Goal: Task Accomplishment & Management: Complete application form

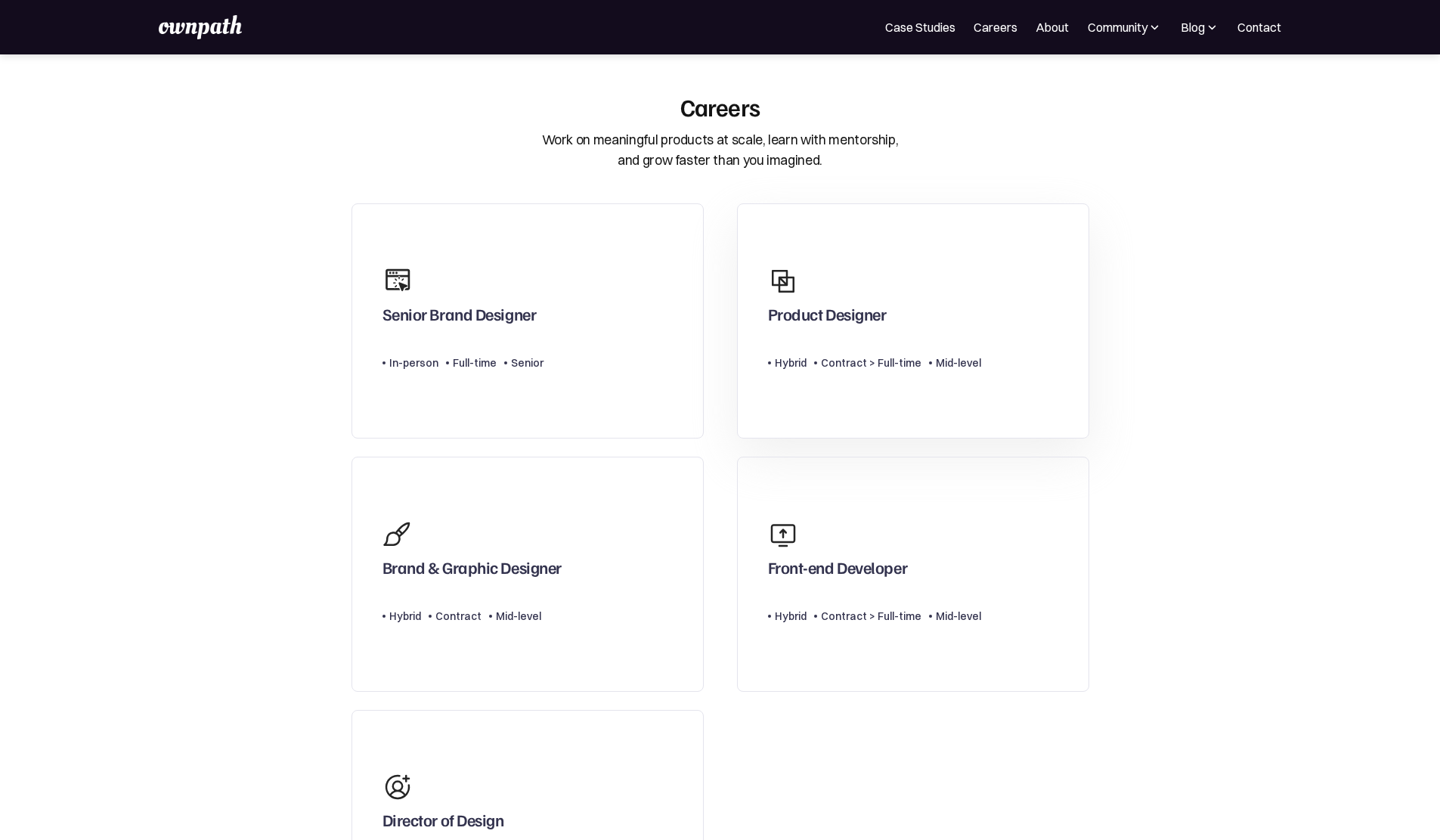
click at [811, 304] on div at bounding box center [791, 281] width 45 height 45
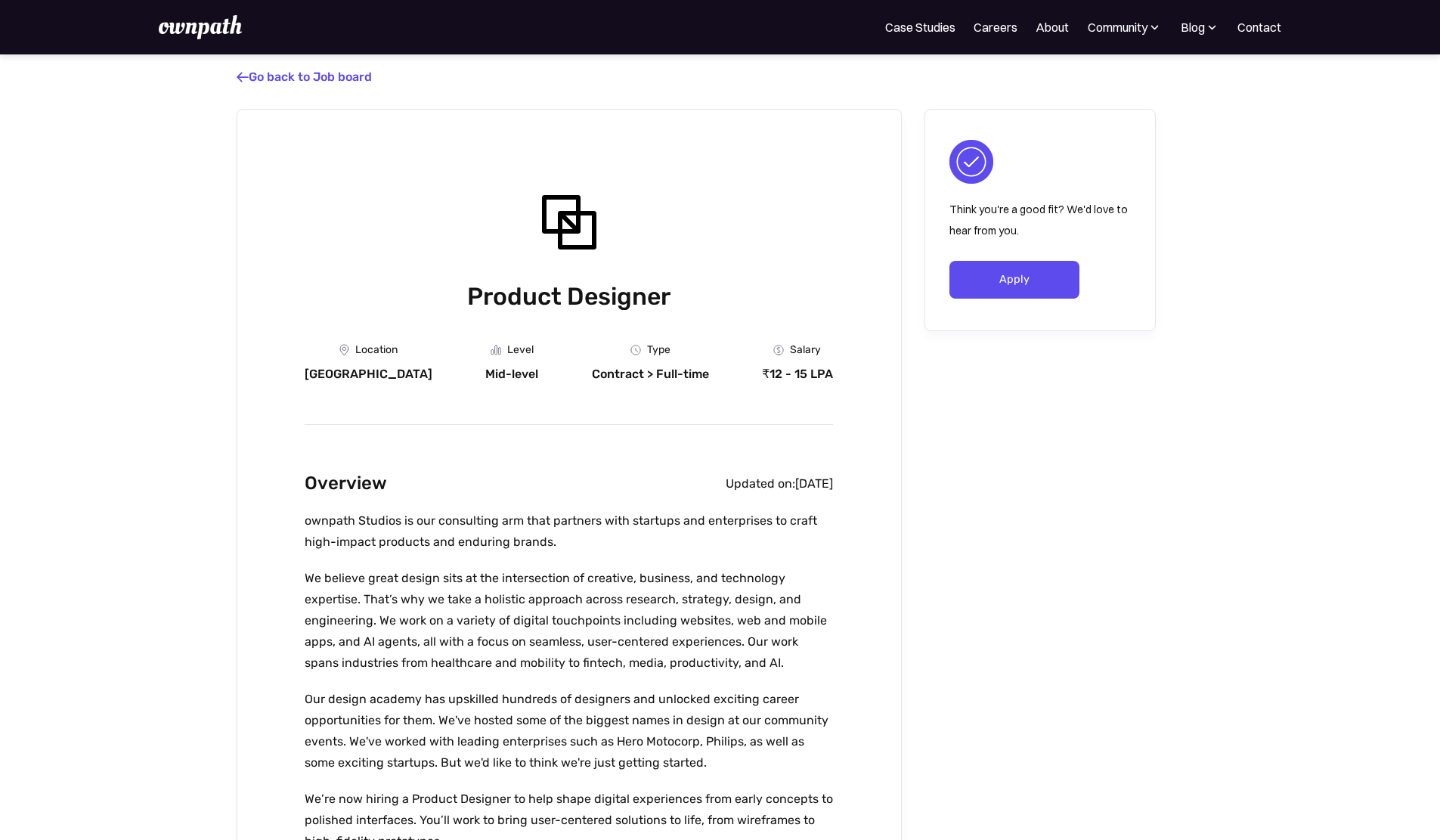
click at [803, 376] on div "₹12 - 15 LPA" at bounding box center [797, 374] width 71 height 15
click at [797, 369] on div "Salary ₹12 - 15 LPA" at bounding box center [797, 363] width 71 height 37
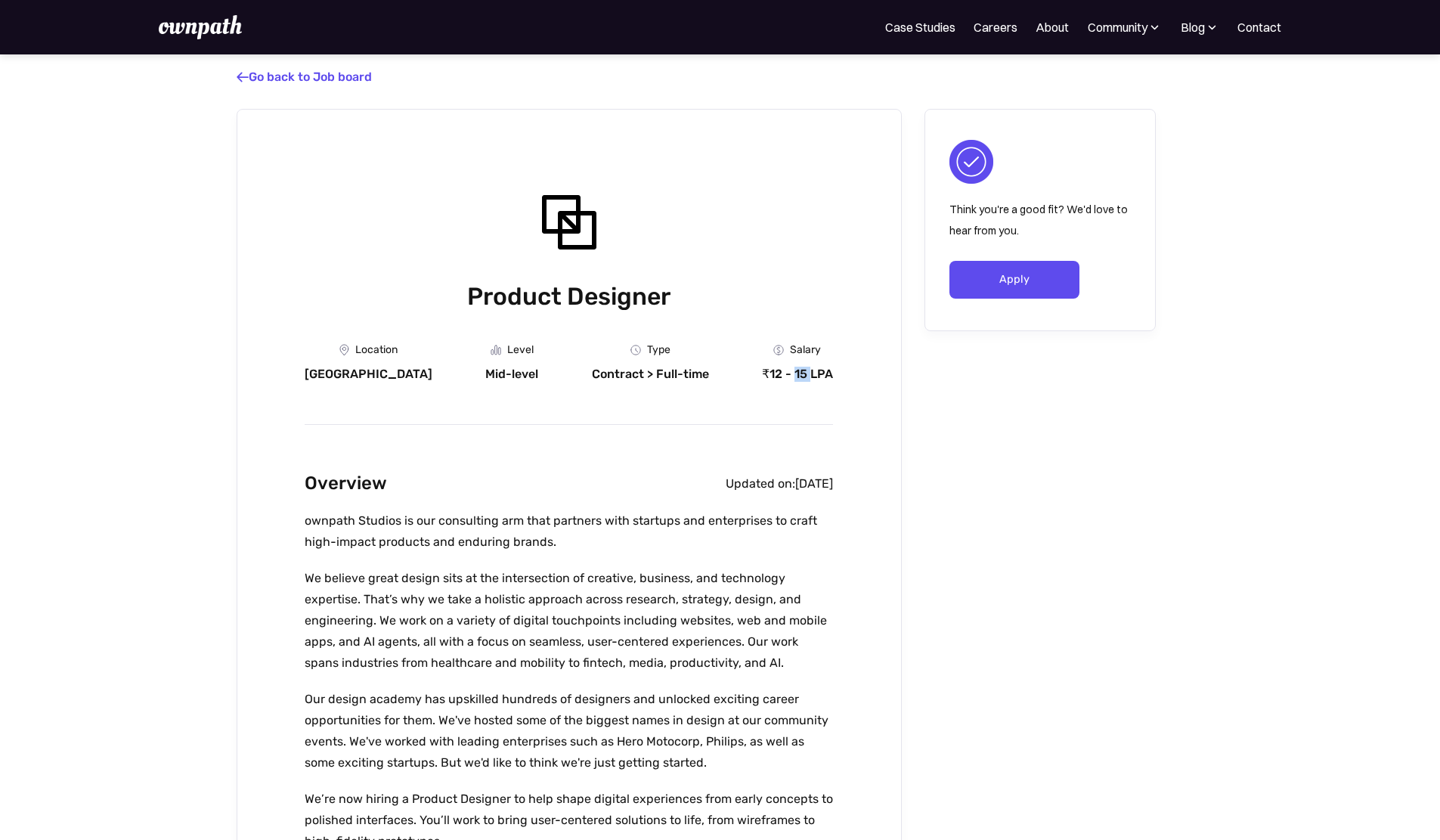
click at [797, 369] on div "Salary ₹12 - 15 LPA" at bounding box center [797, 363] width 71 height 37
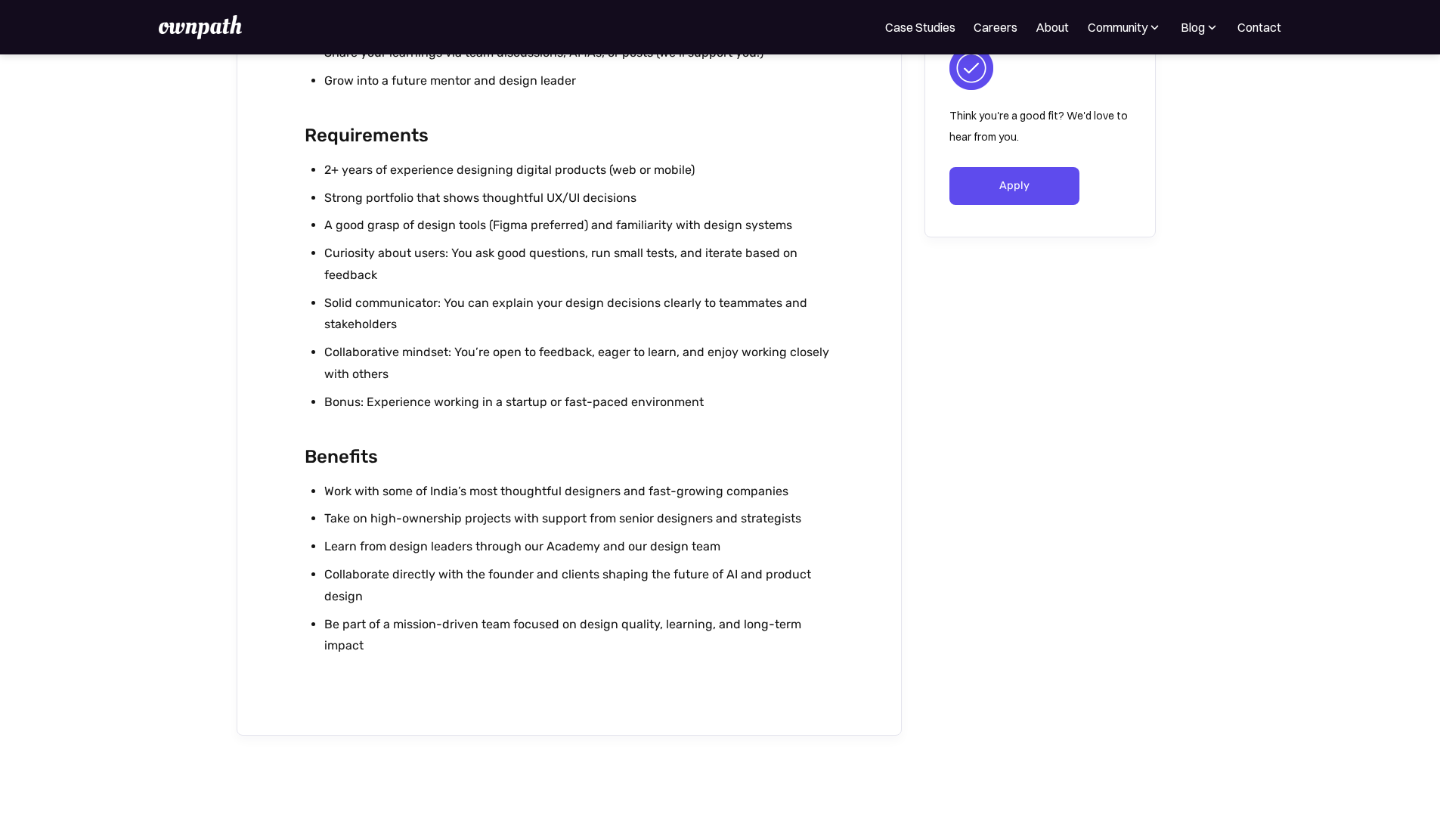
scroll to position [1814, 0]
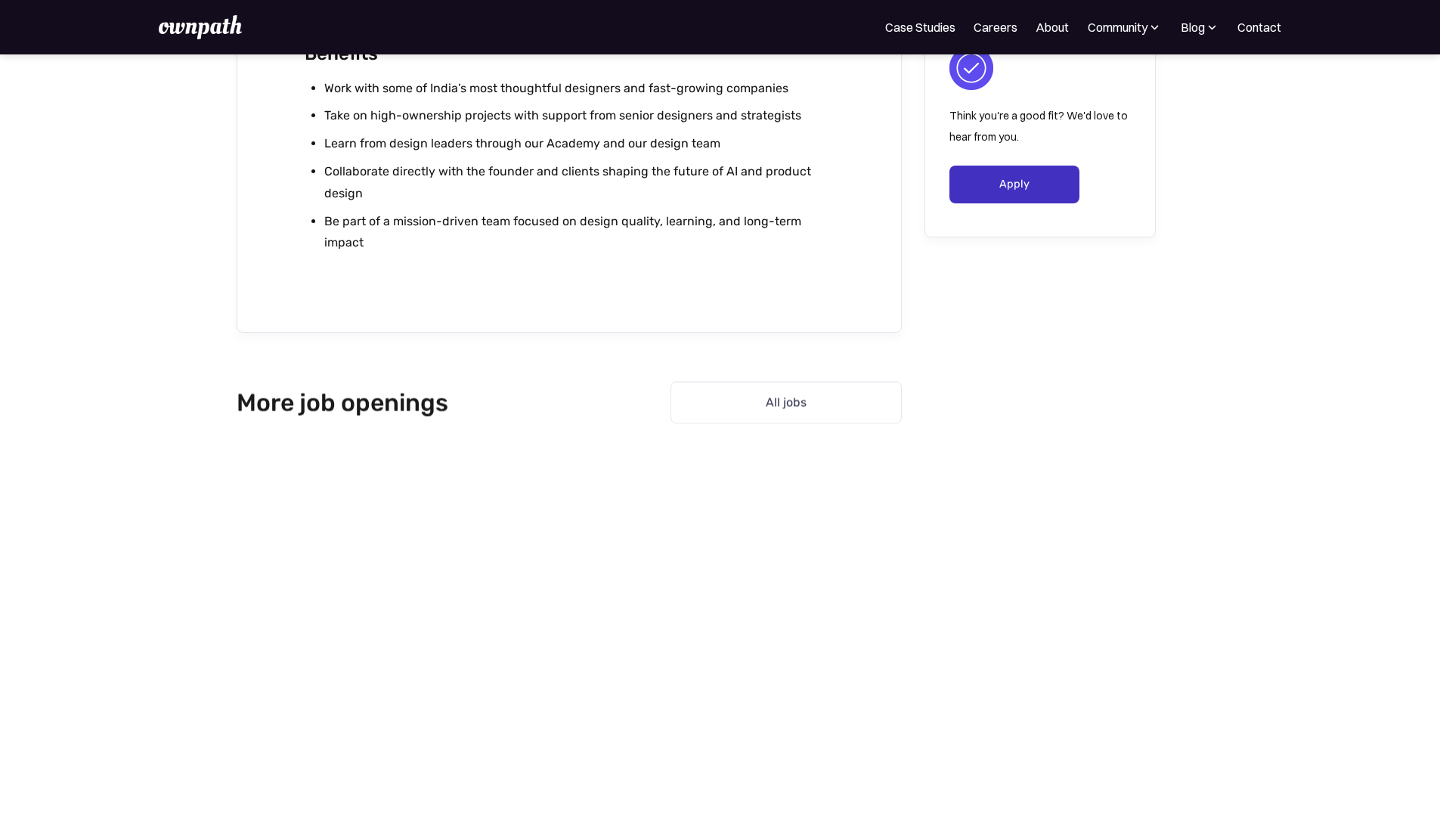
click at [1004, 189] on link "Apply" at bounding box center [1015, 184] width 131 height 37
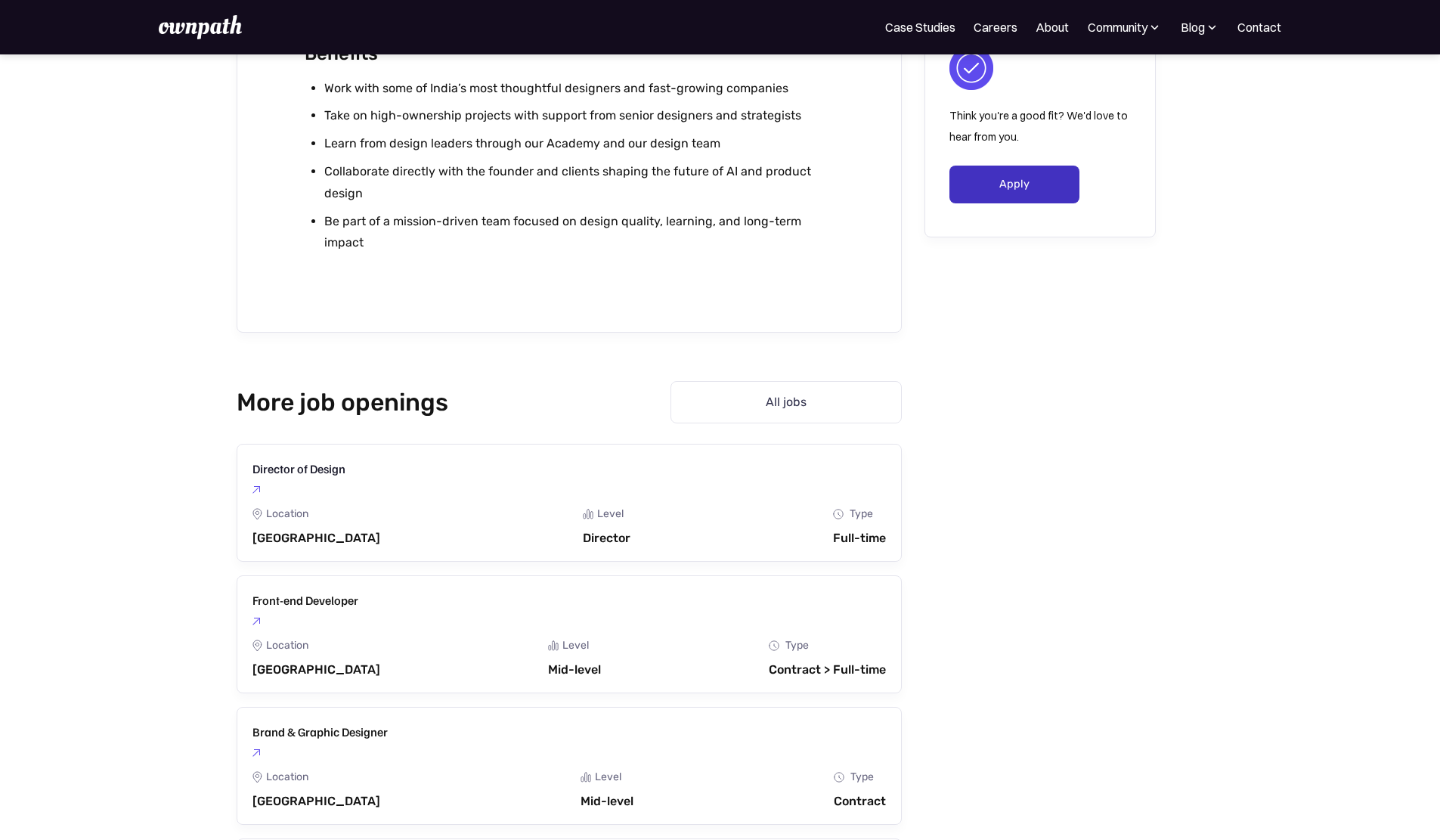
click at [998, 183] on link "Apply" at bounding box center [1015, 184] width 131 height 37
click at [1010, 172] on link "Apply" at bounding box center [1015, 184] width 131 height 37
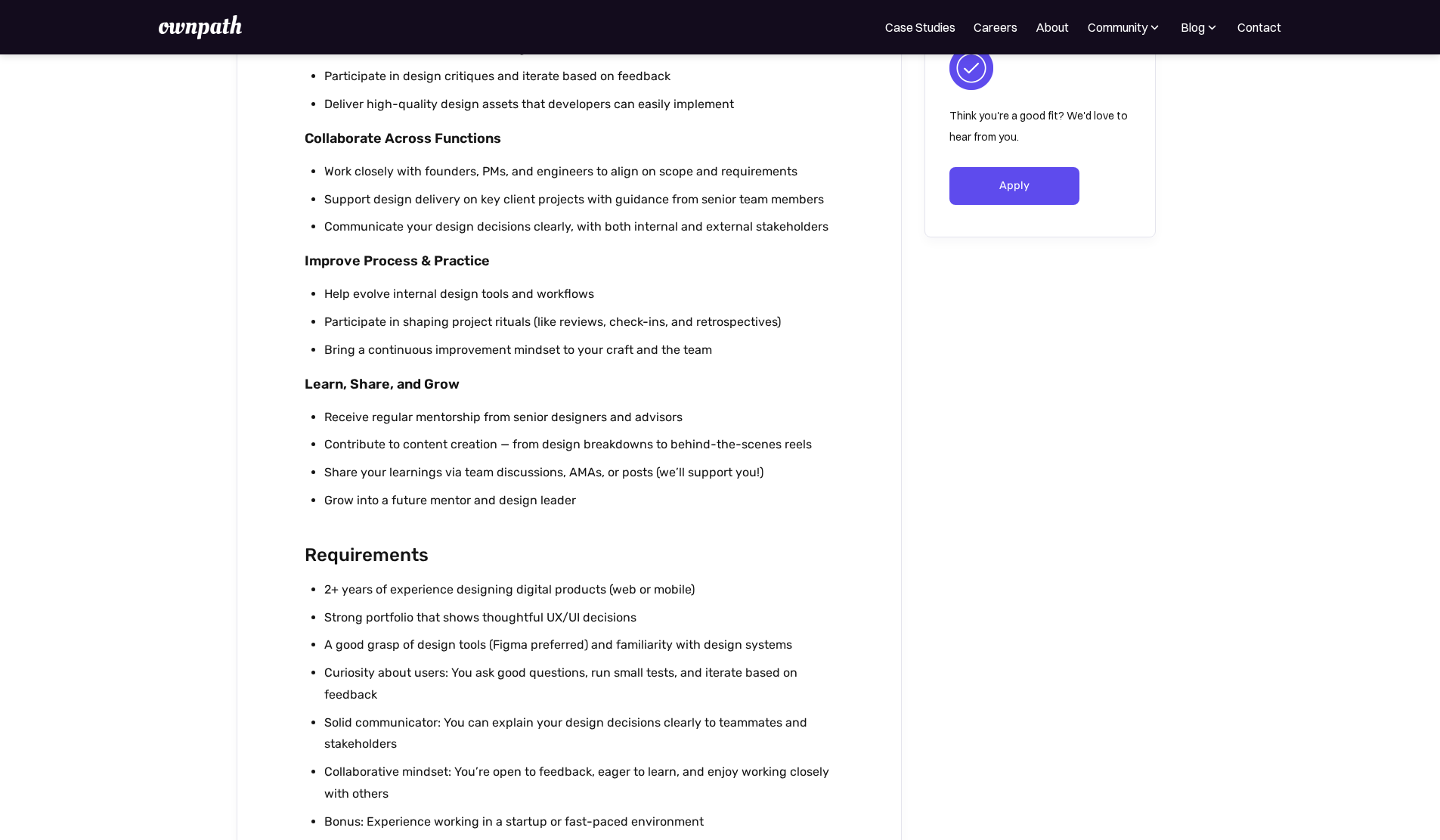
scroll to position [1109, 0]
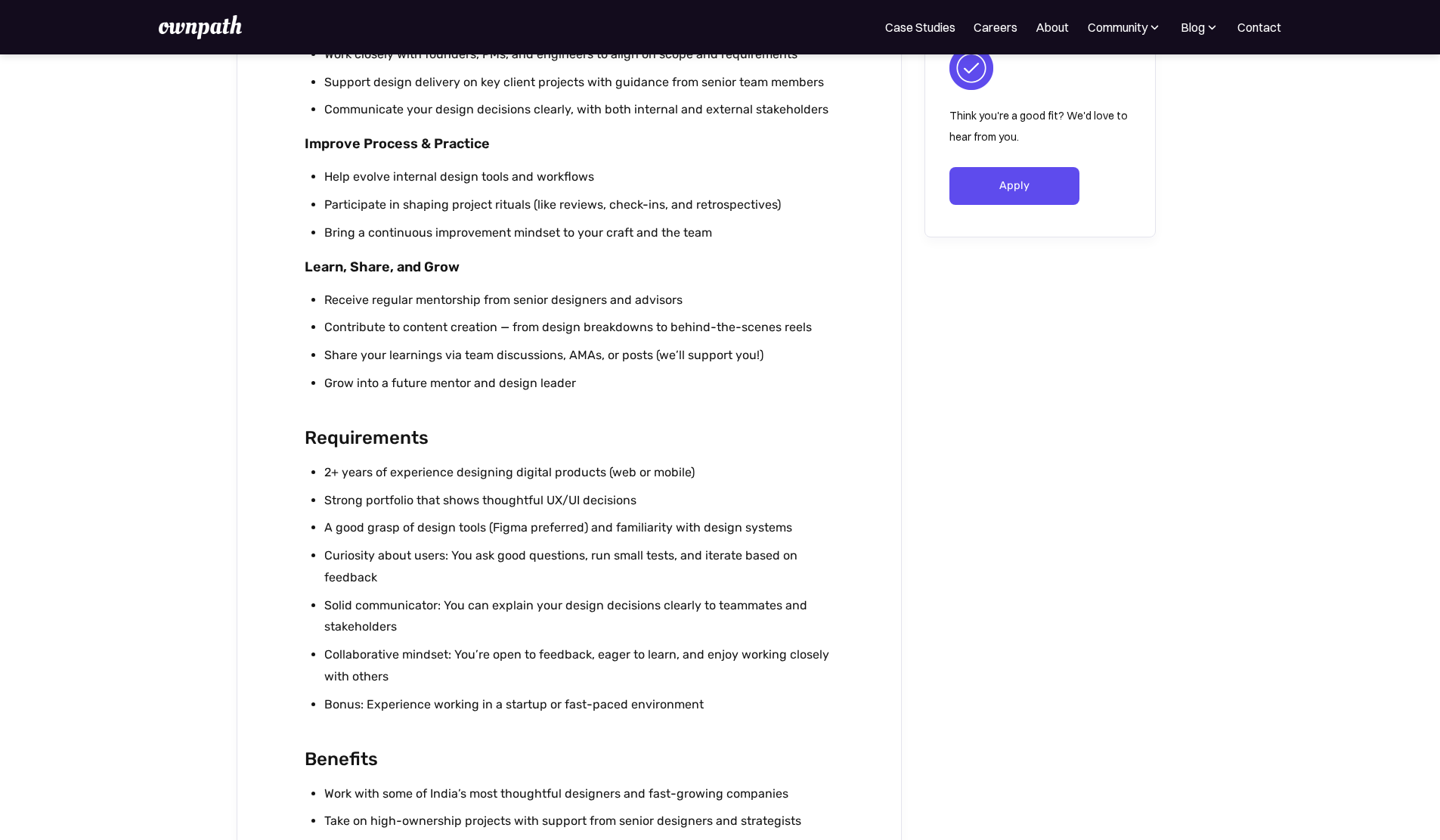
click at [440, 361] on li "Share your learnings via team discussions, AMAs, or posts (we’ll support you!)" at bounding box center [579, 356] width 509 height 22
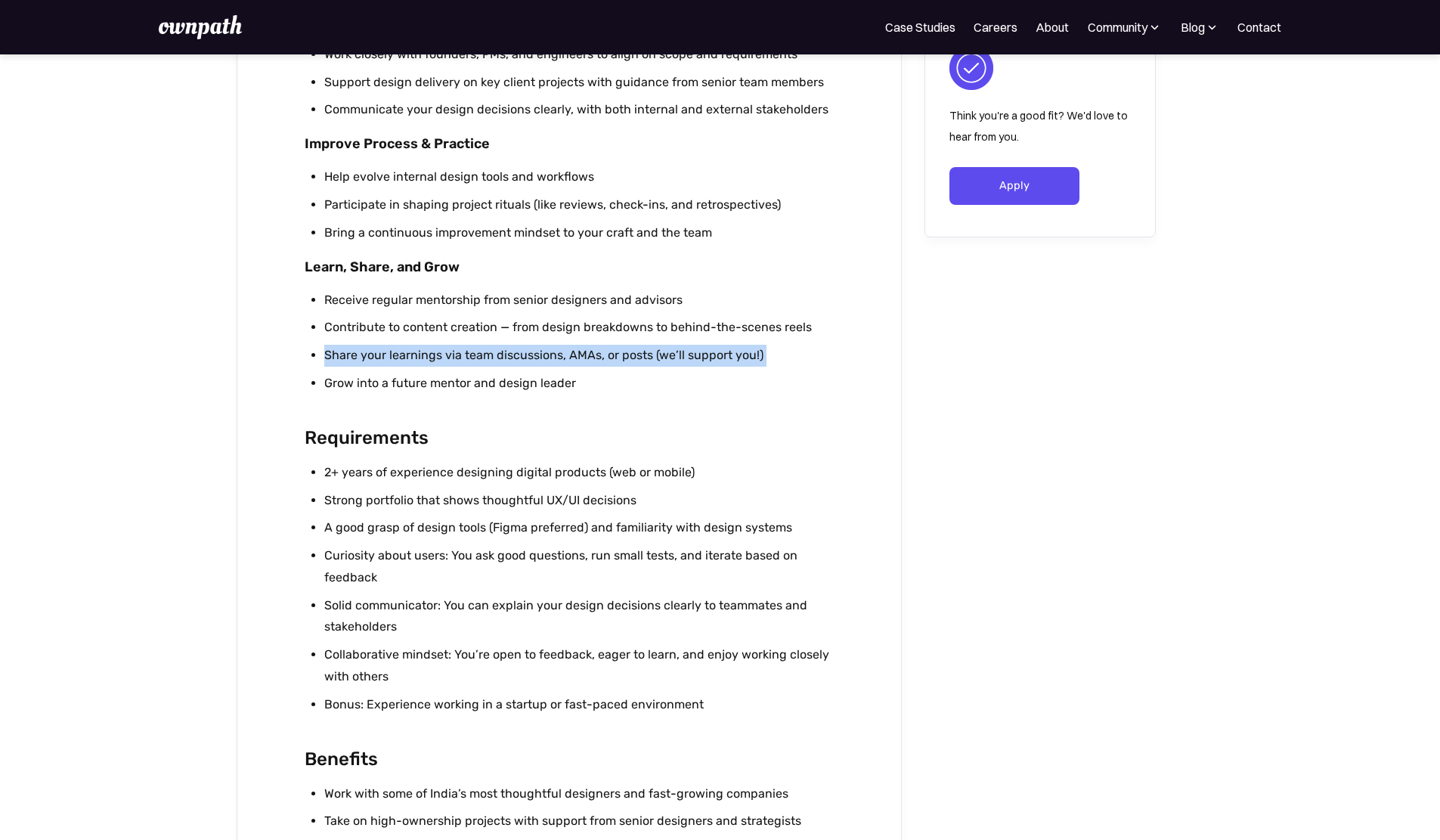
click at [440, 361] on li "Share your learnings via team discussions, AMAs, or posts (we’ll support you!)" at bounding box center [579, 356] width 509 height 22
click at [525, 366] on li "Share your learnings via team discussions, AMAs, or posts (we’ll support you!)" at bounding box center [579, 356] width 509 height 22
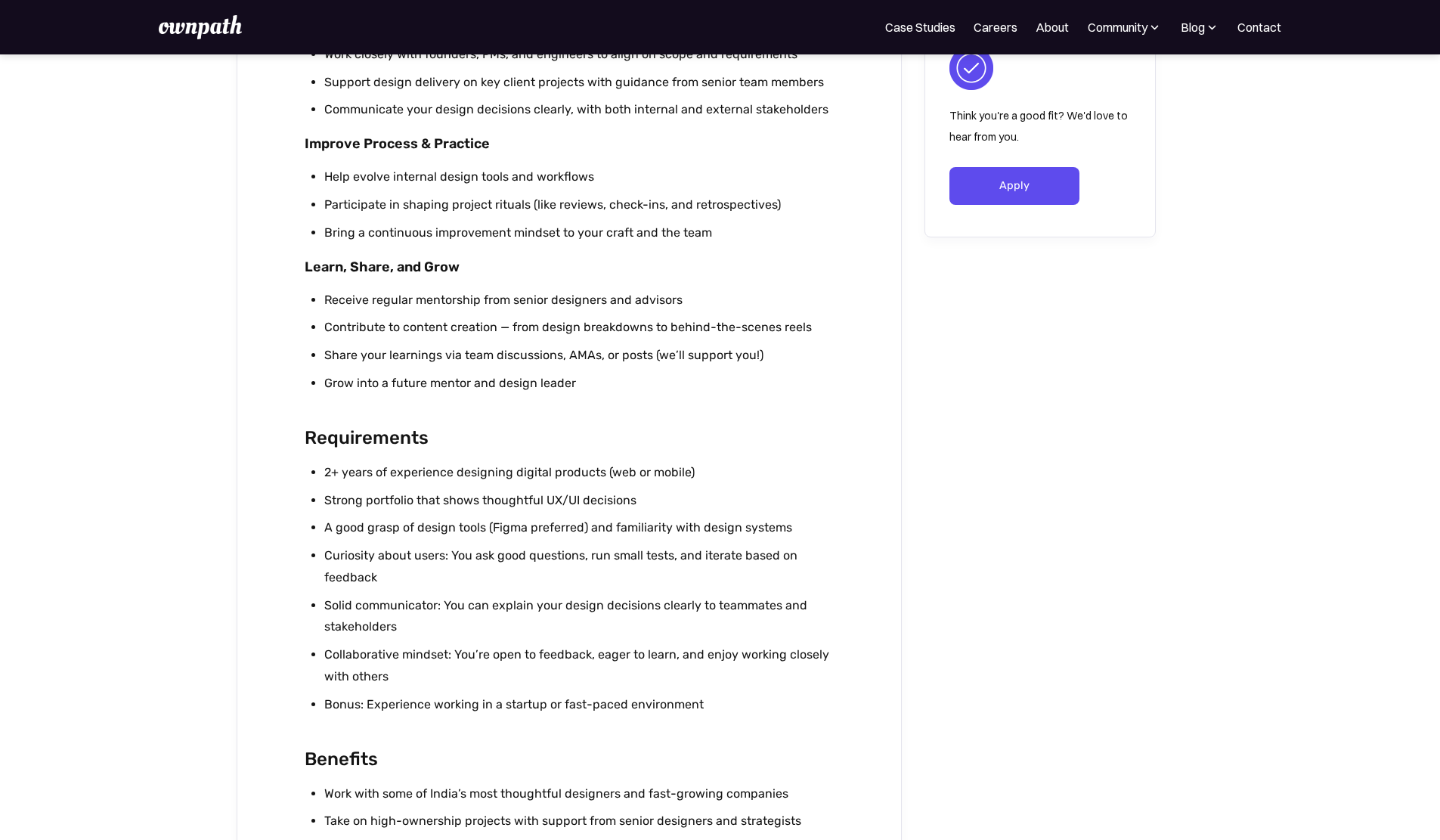
click at [608, 356] on li "Share your learnings via team discussions, AMAs, or posts (we’ll support you!)" at bounding box center [579, 356] width 509 height 22
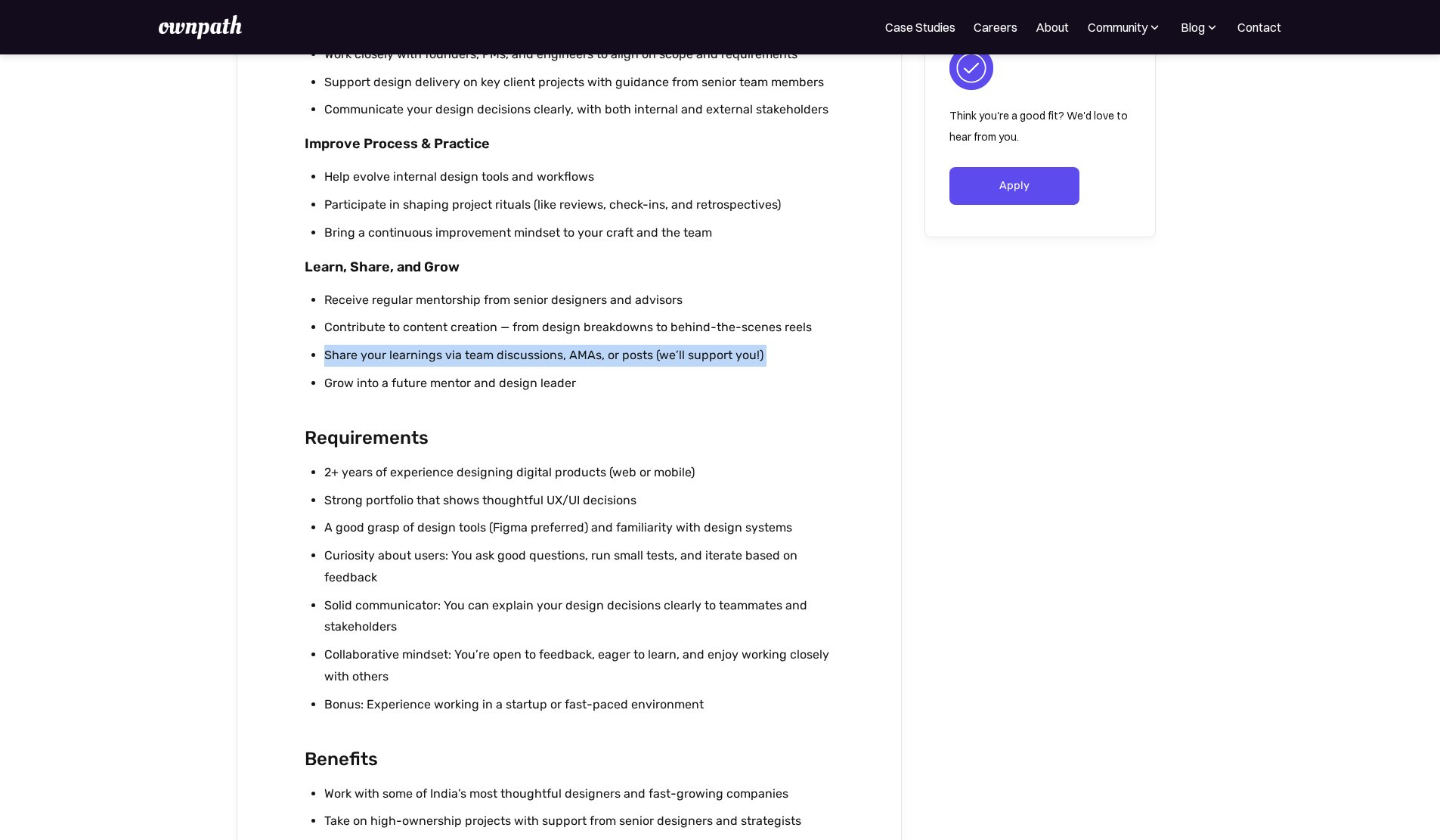
click at [608, 356] on li "Share your learnings via team discussions, AMAs, or posts (we’ll support you!)" at bounding box center [579, 356] width 509 height 22
click at [974, 37] on link "Careers" at bounding box center [995, 27] width 44 height 18
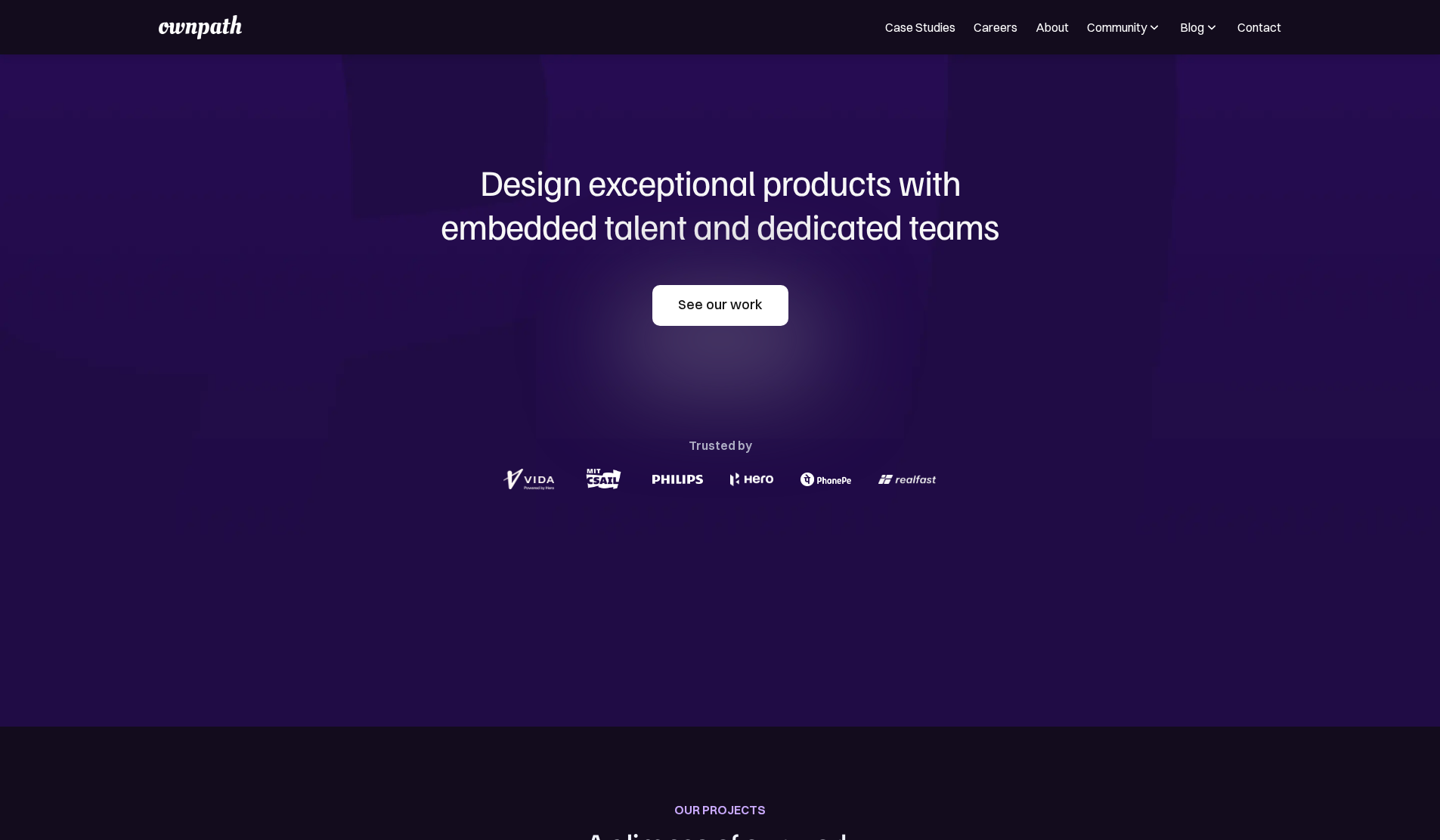
click at [750, 326] on link "See our work" at bounding box center [720, 305] width 136 height 41
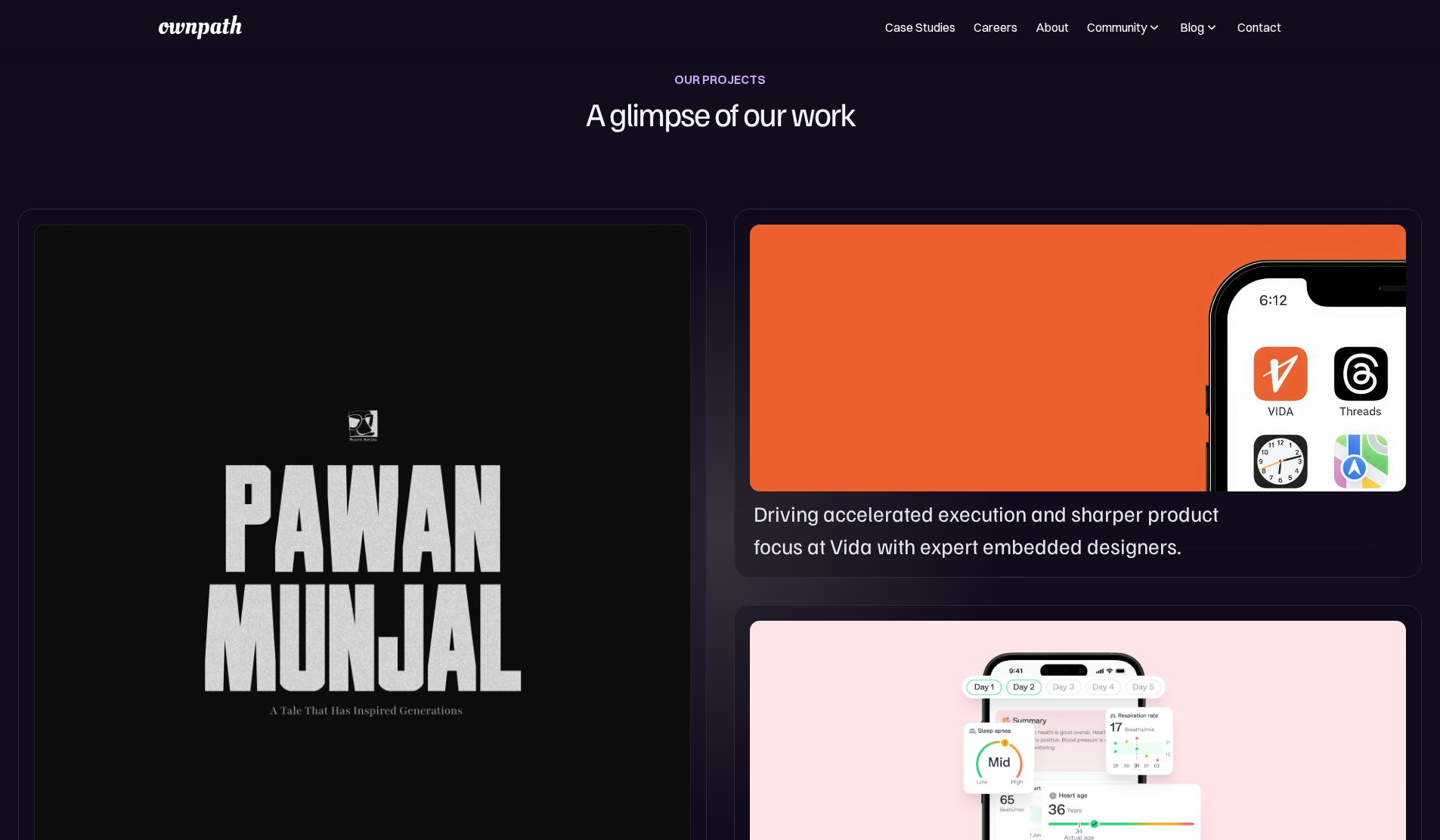
scroll to position [732, 0]
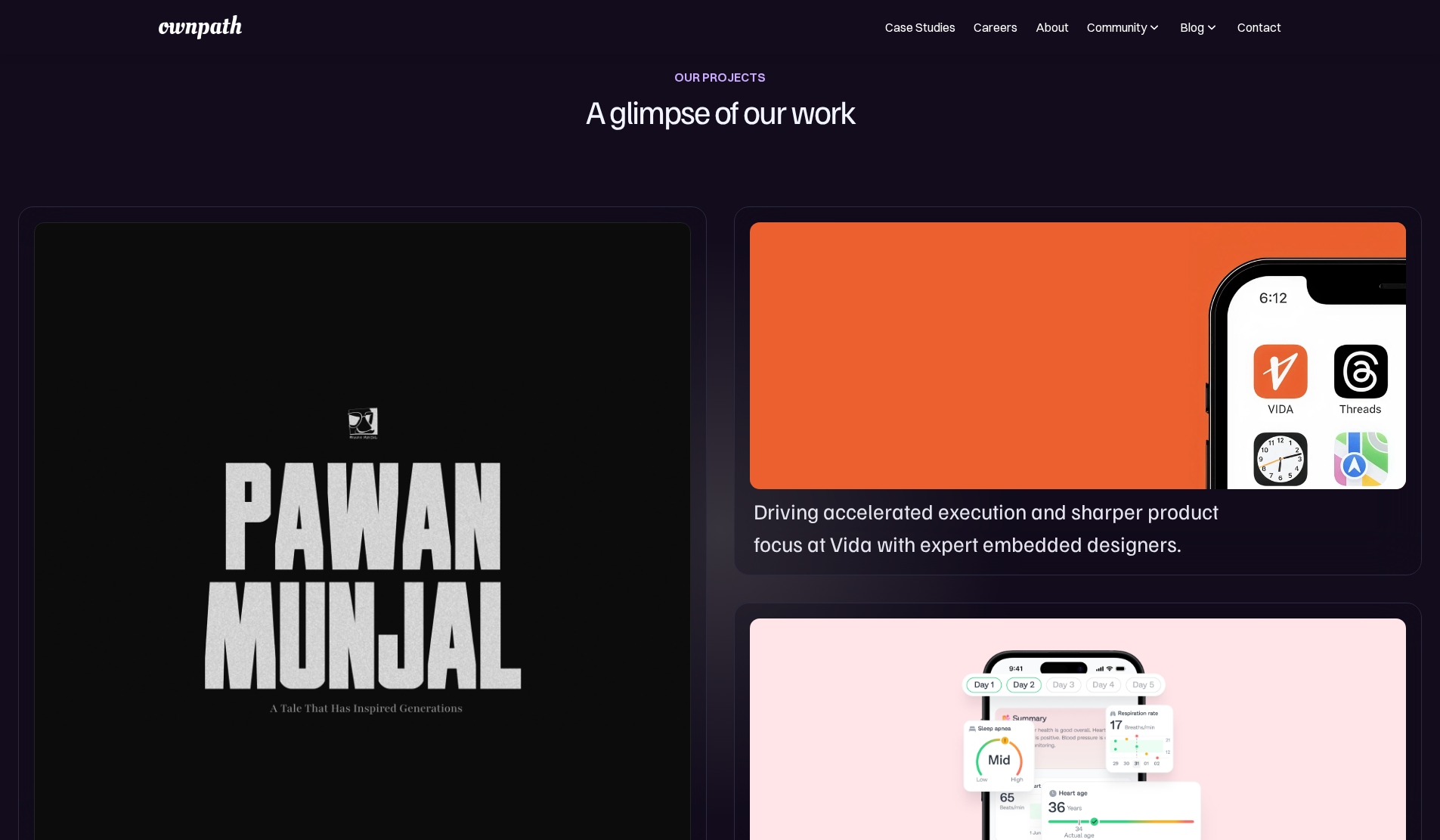
click at [634, 377] on div at bounding box center [363, 554] width 657 height 664
click at [507, 513] on div at bounding box center [363, 554] width 657 height 664
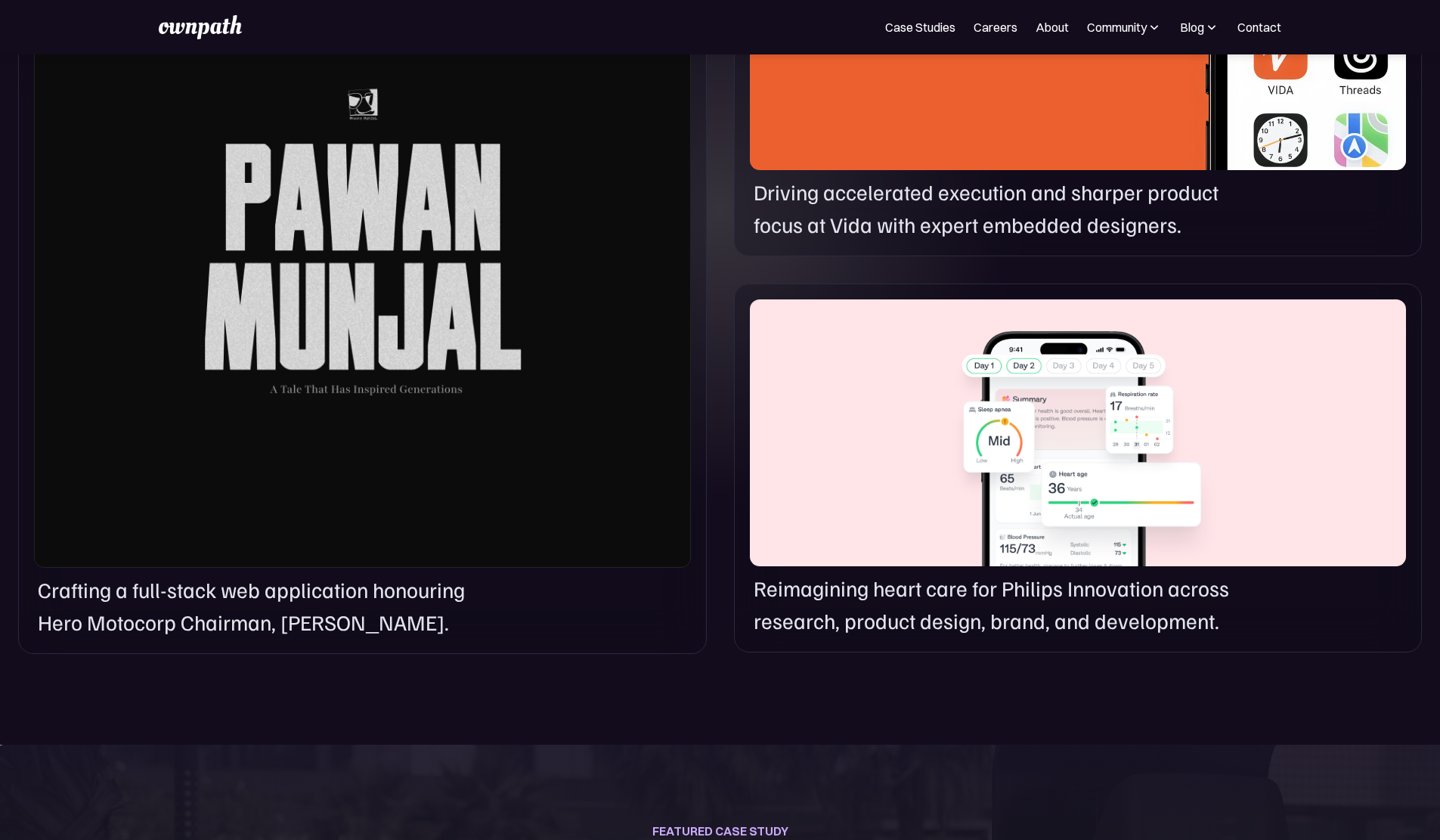
scroll to position [1337, 0]
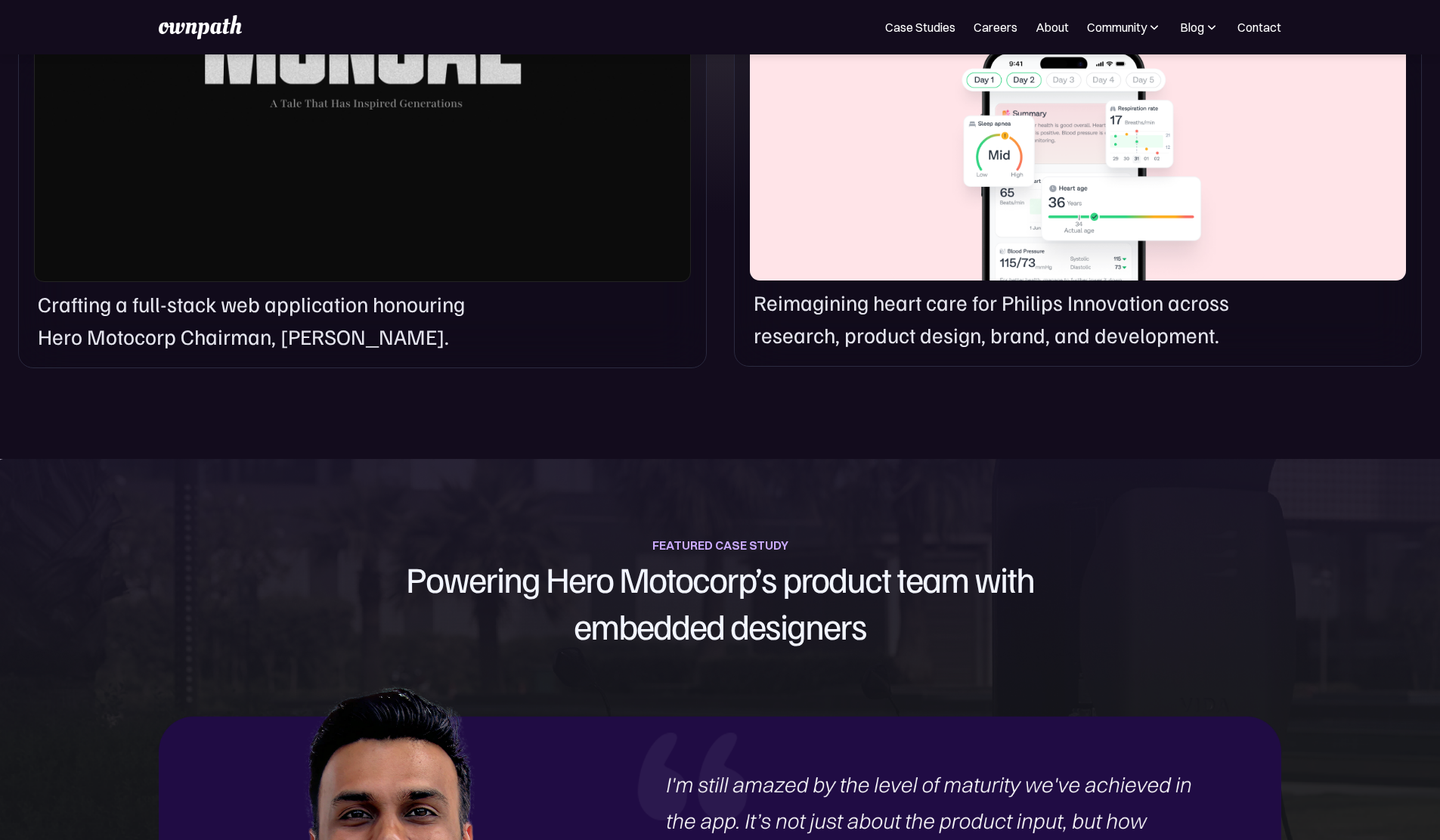
click at [301, 353] on p "Crafting a full-stack web application honouring Hero Motocorp Chairman, Pawan M…" at bounding box center [272, 320] width 470 height 65
click at [967, 352] on p "Reimagining heart care for Philips Innovation across research, product design, …" at bounding box center [1008, 318] width 509 height 65
click at [885, 25] on link "Case Studies" at bounding box center [920, 27] width 70 height 18
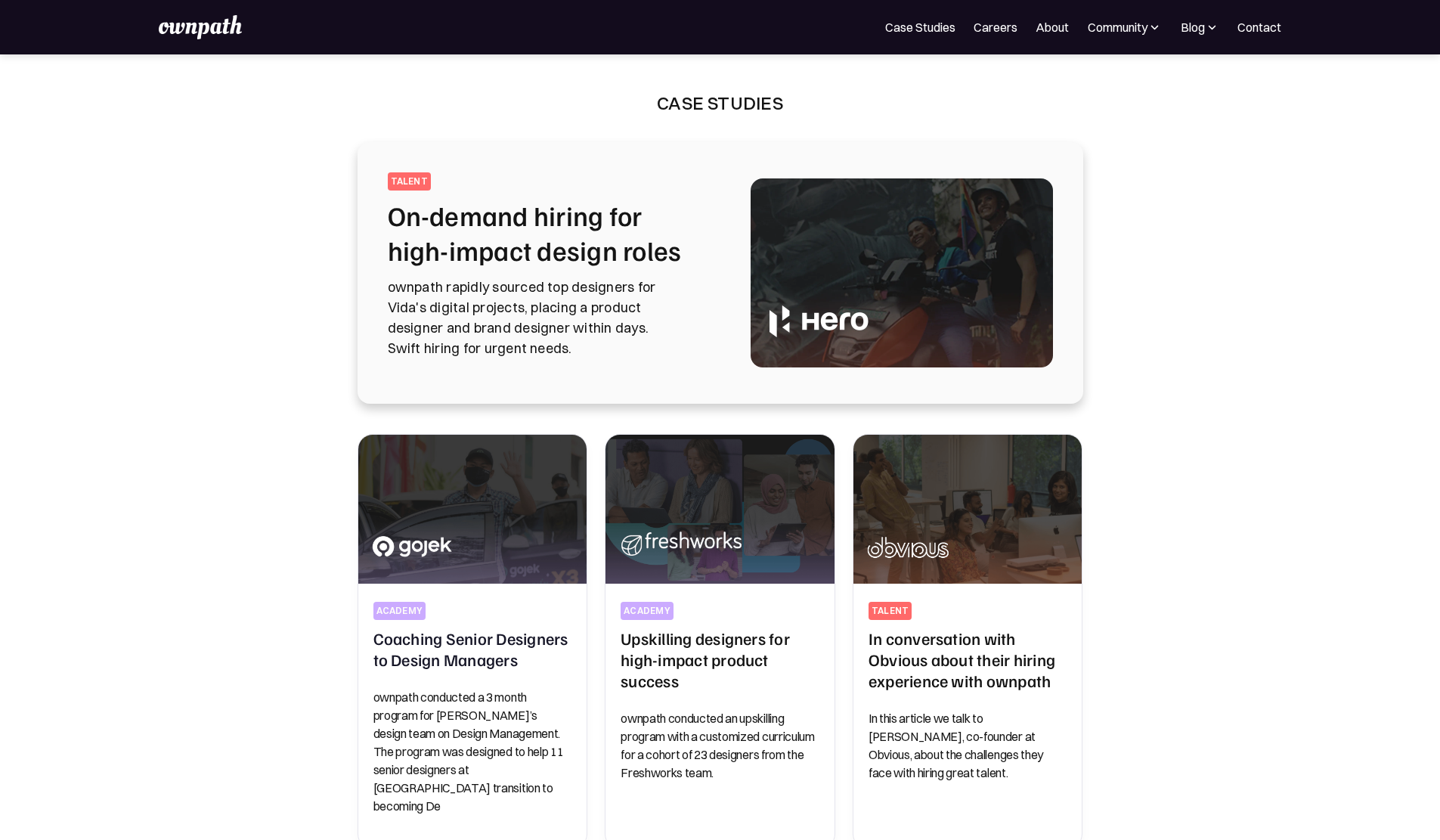
click at [863, 356] on img at bounding box center [902, 273] width 303 height 189
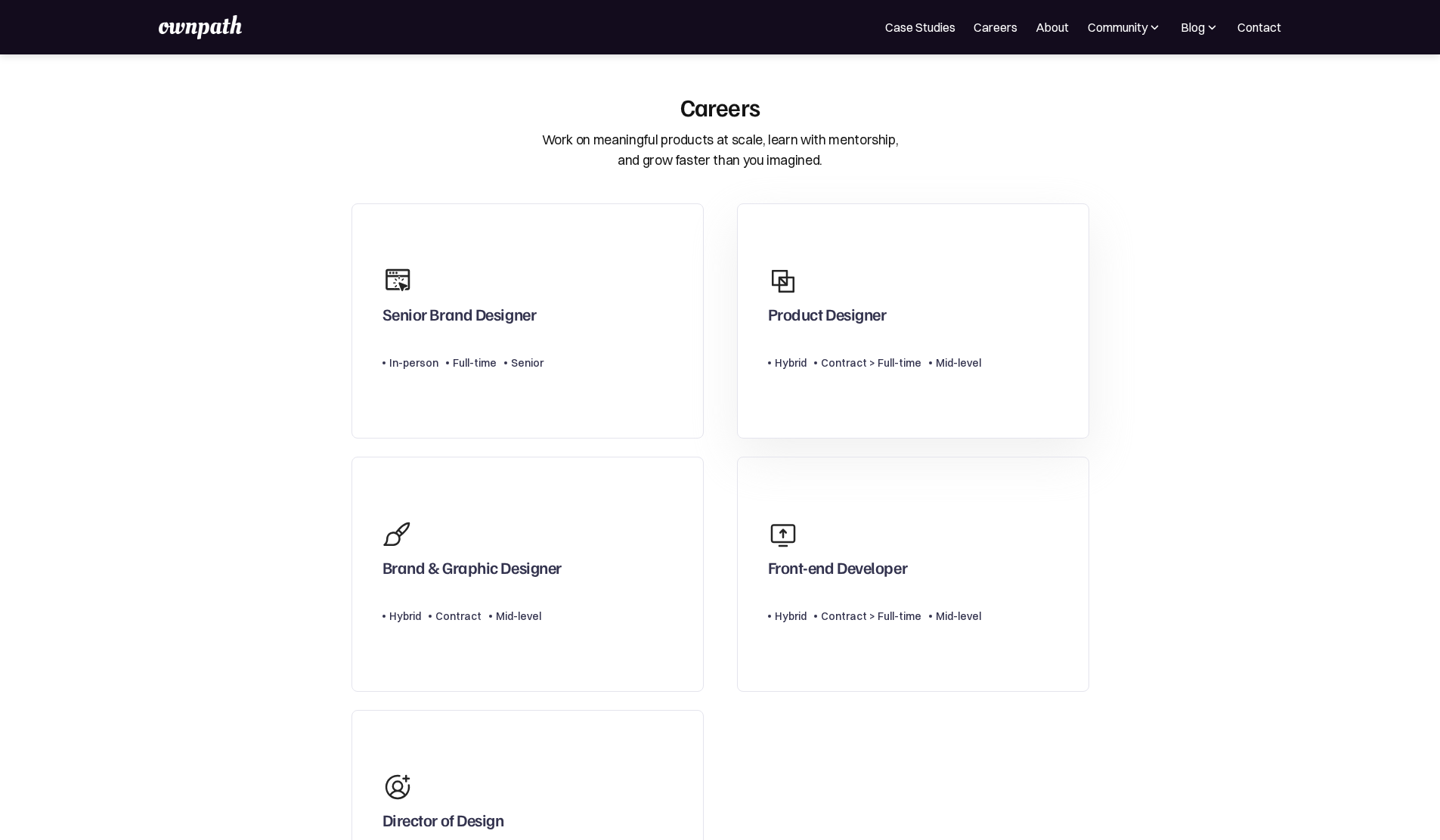
click at [831, 291] on div "Product Designer" at bounding box center [874, 294] width 213 height 73
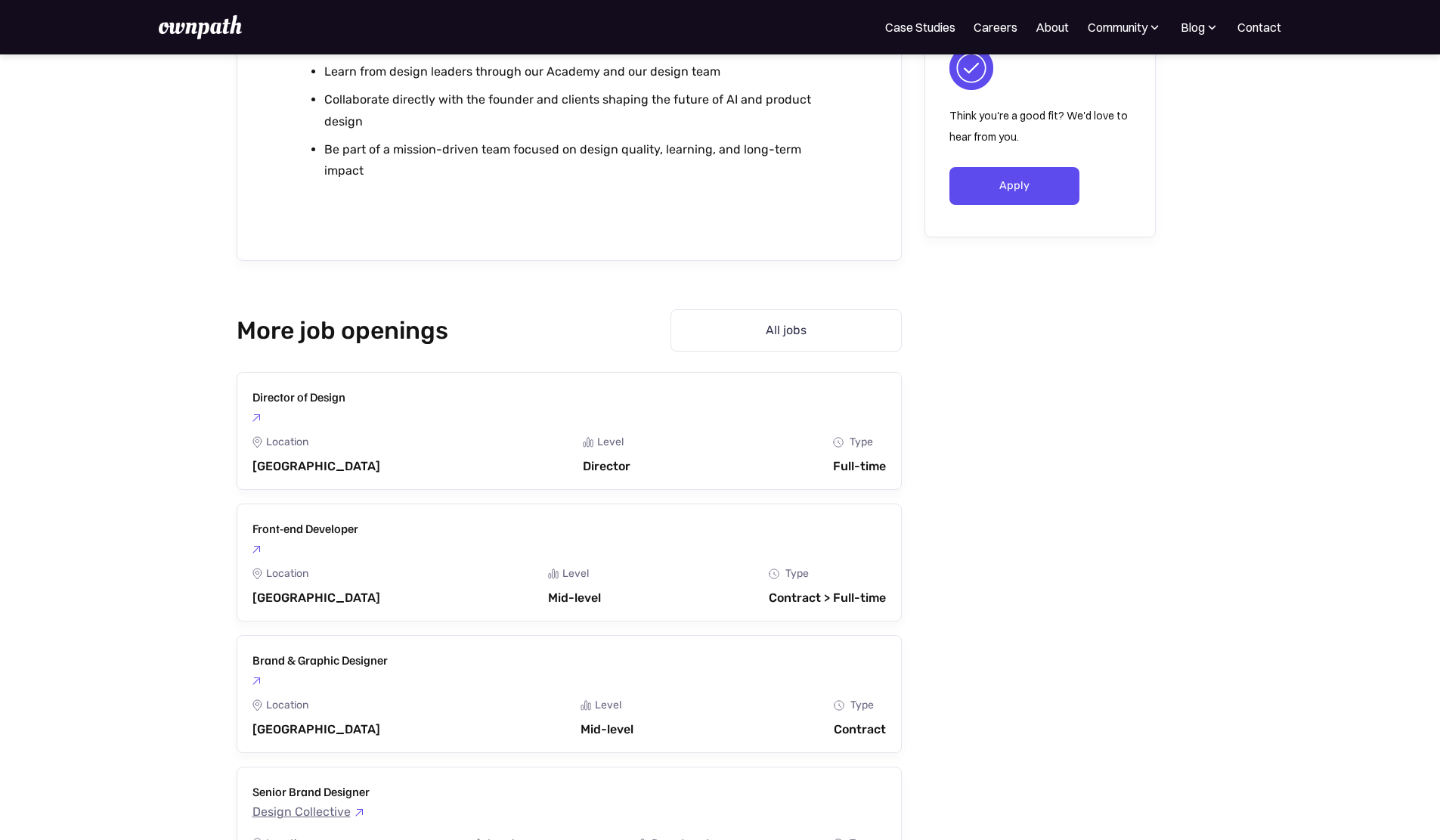
scroll to position [2116, 0]
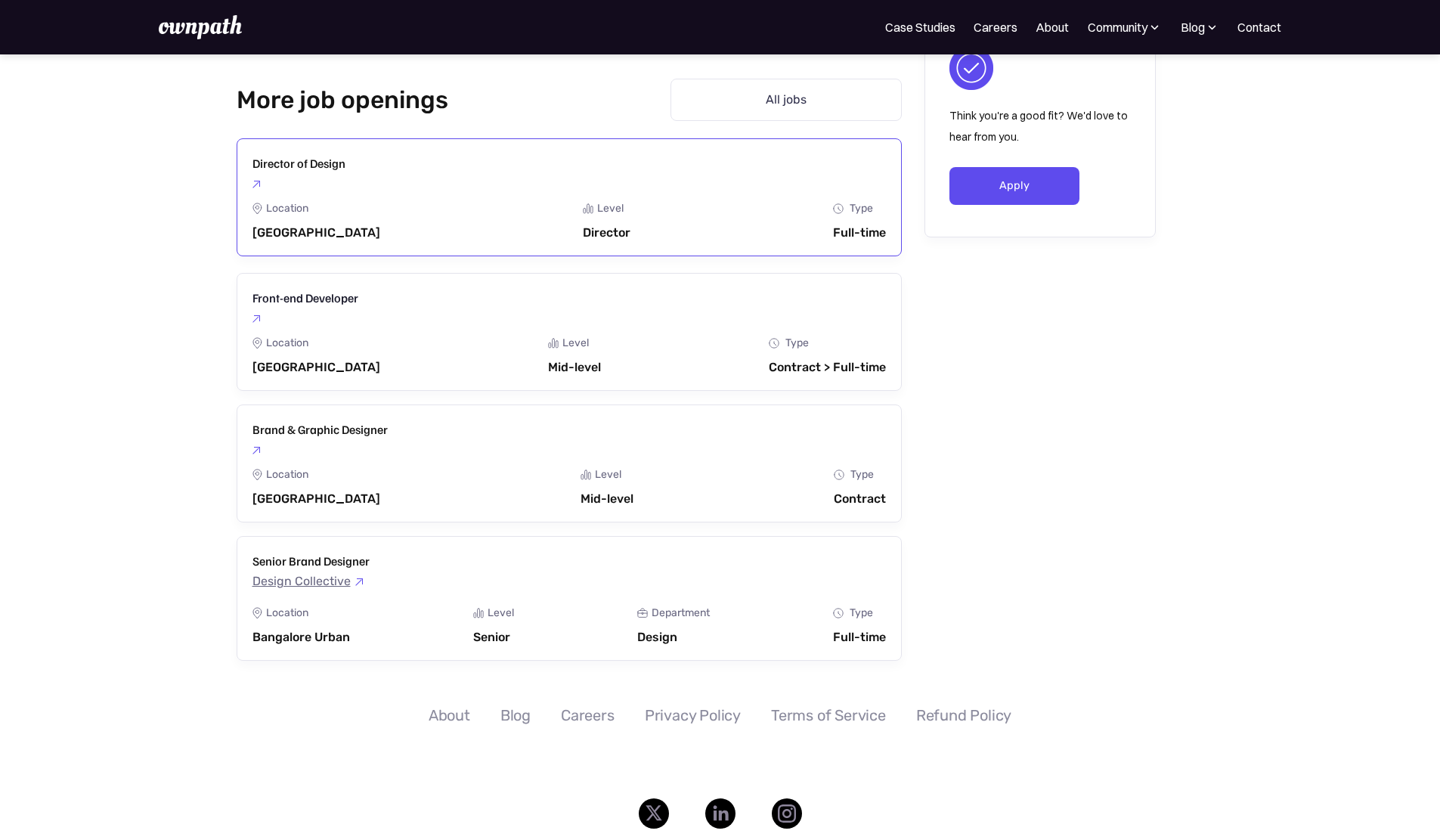
click at [791, 189] on link "Director of Design Design Collective Location [GEOGRAPHIC_DATA] Level Director …" at bounding box center [569, 197] width 665 height 118
